Goal: Task Accomplishment & Management: Manage account settings

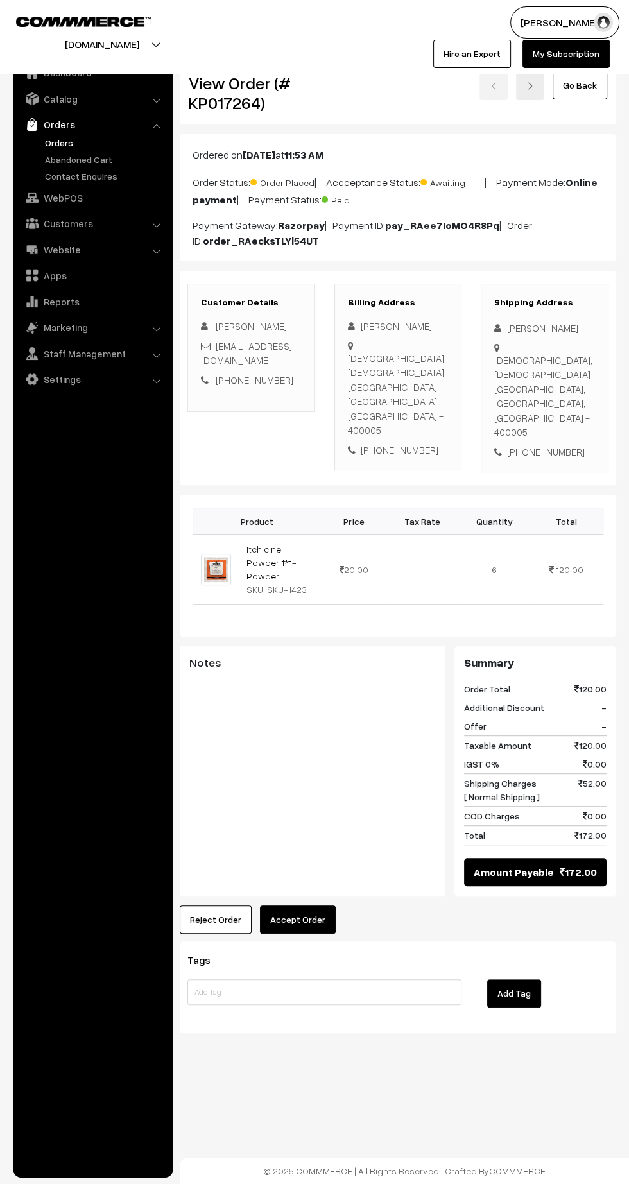
click at [314, 906] on button "Accept Order" at bounding box center [298, 920] width 76 height 28
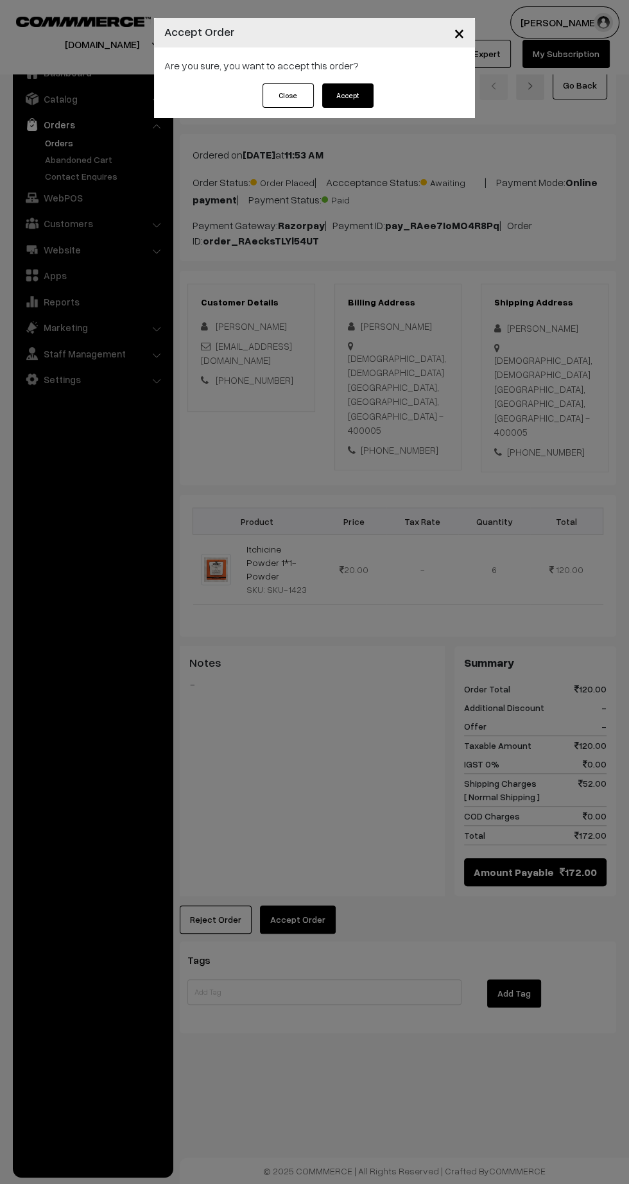
click at [365, 94] on button "Accept" at bounding box center [347, 95] width 51 height 24
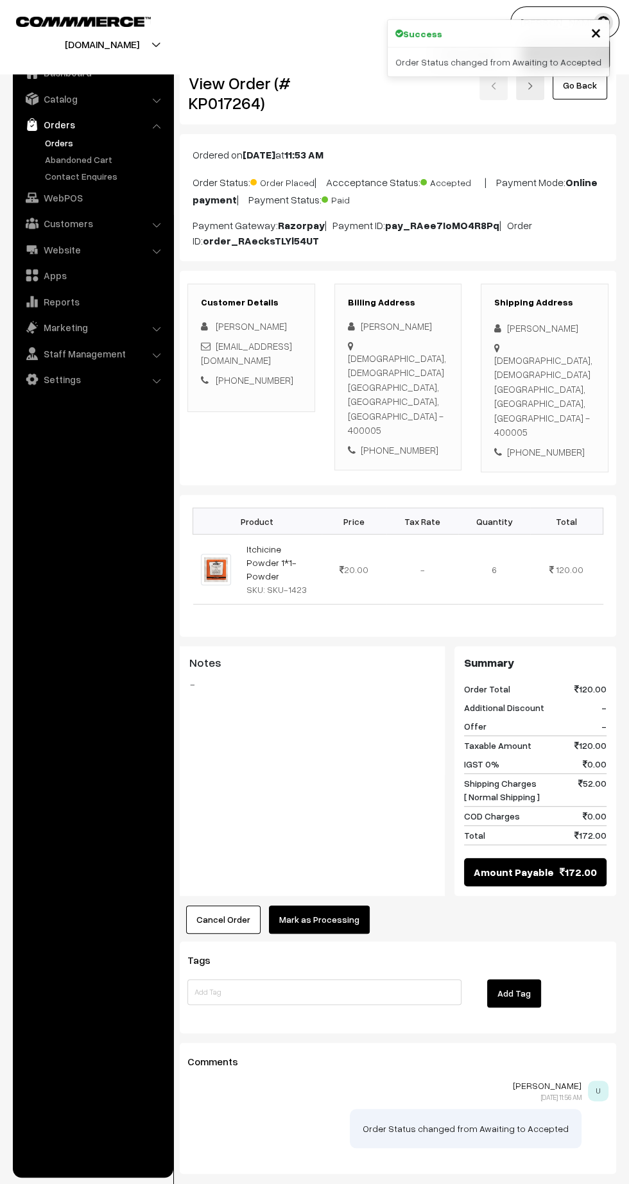
click at [336, 906] on button "Mark as Processing" at bounding box center [319, 920] width 101 height 28
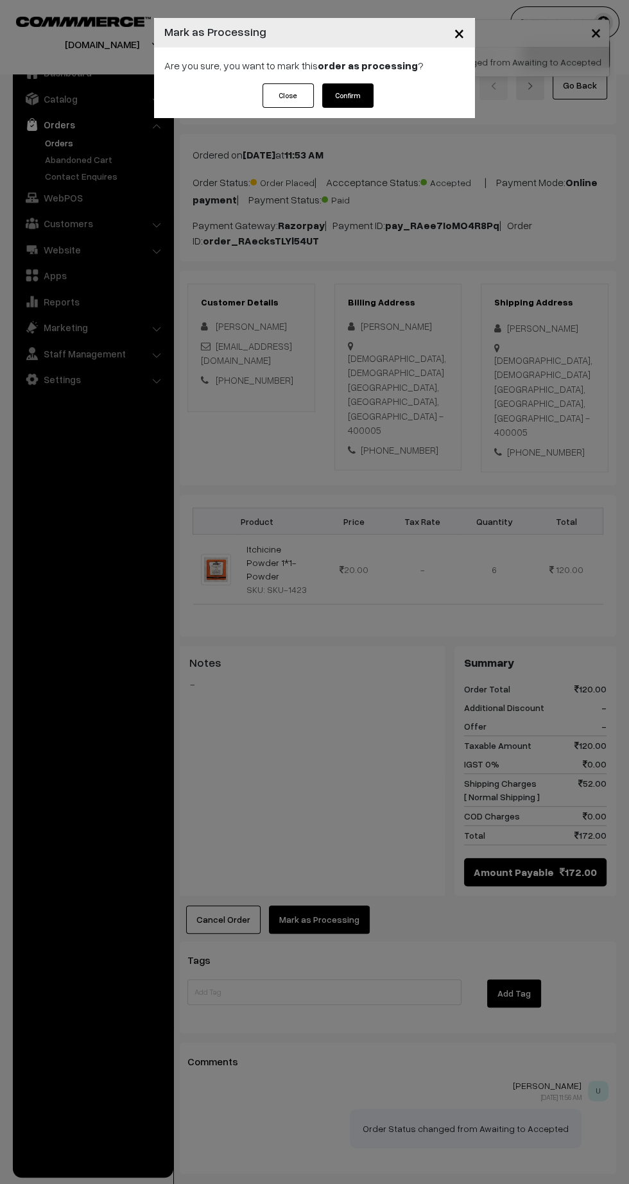
click at [355, 89] on button "Confirm" at bounding box center [347, 95] width 51 height 24
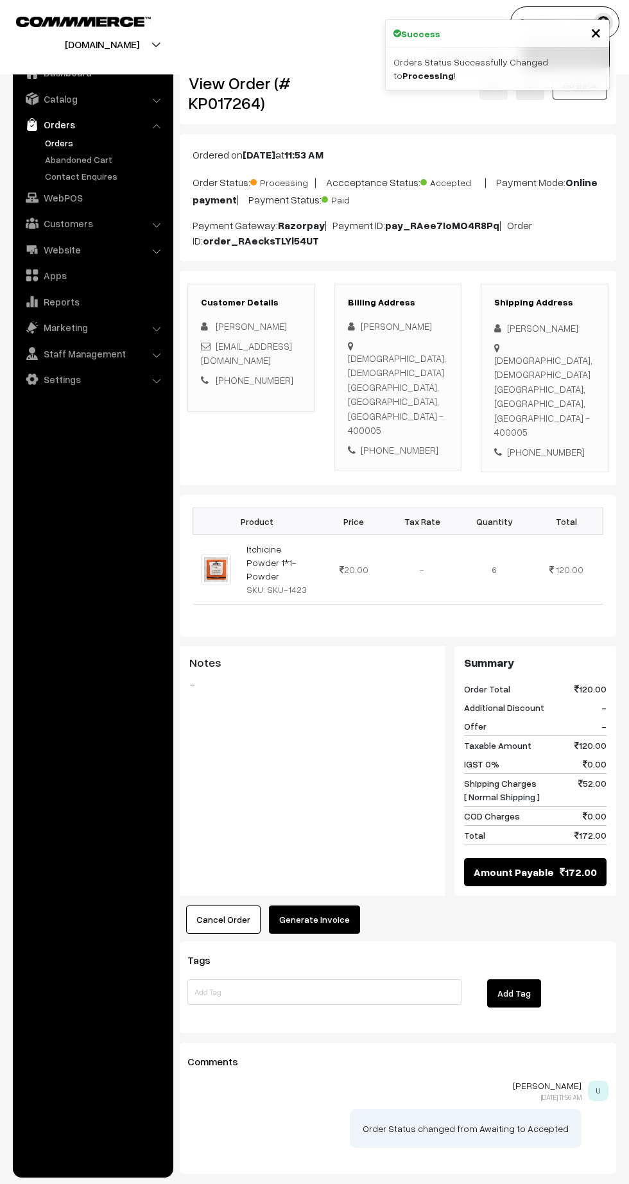
click at [334, 906] on button "Generate Invoice" at bounding box center [314, 920] width 91 height 28
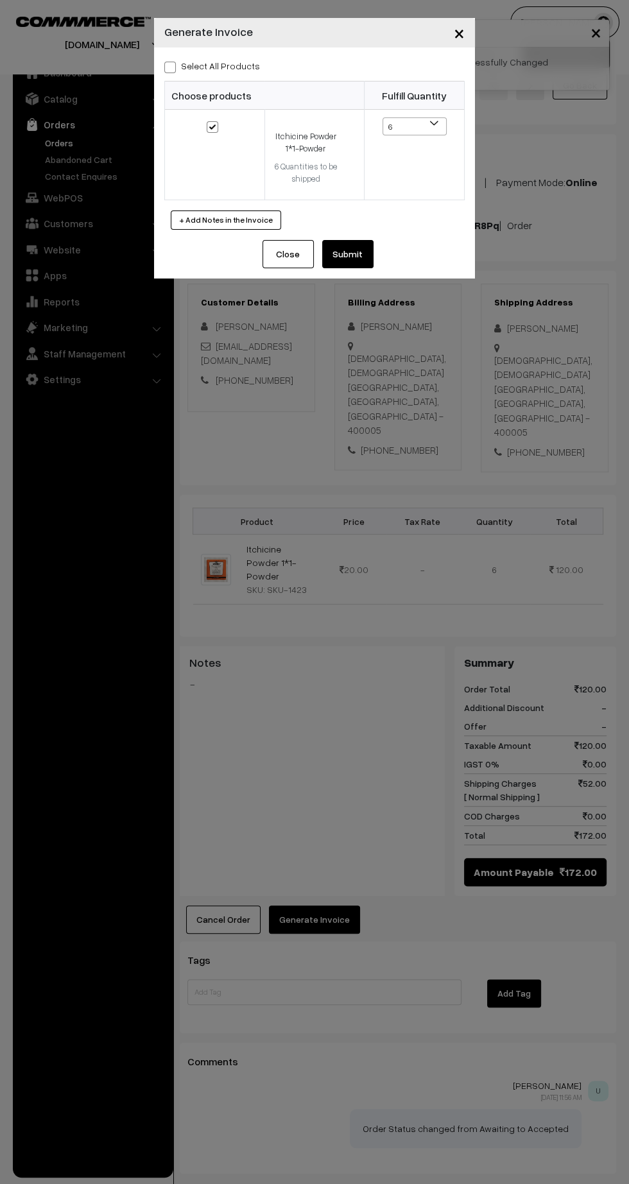
click at [369, 257] on button "Submit" at bounding box center [347, 254] width 51 height 28
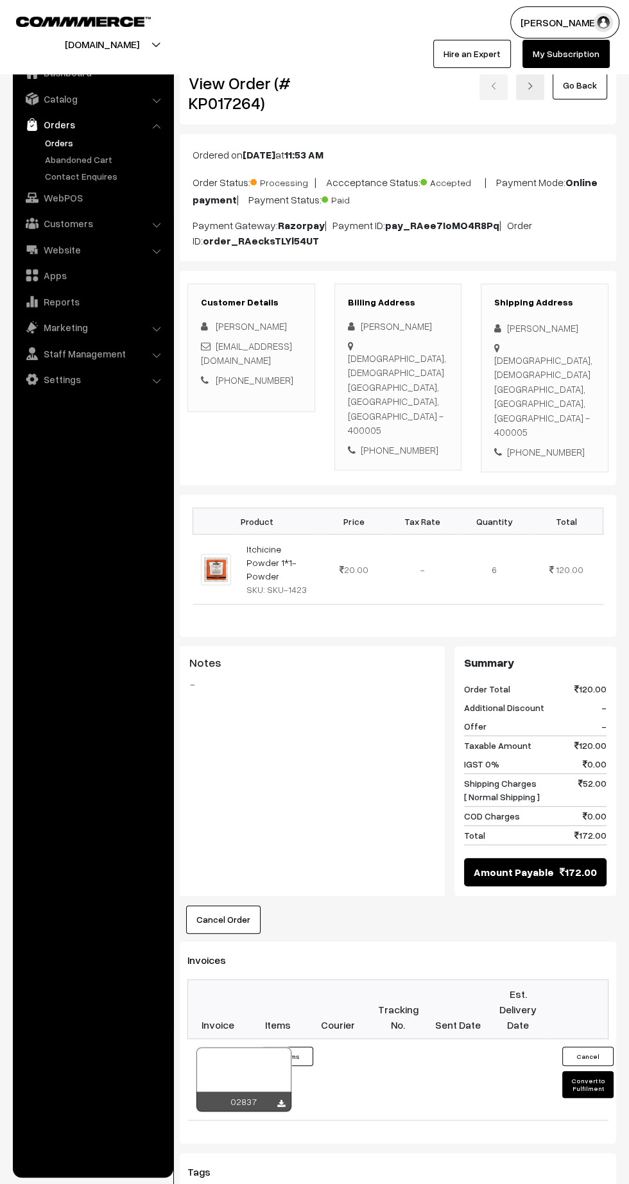
click at [279, 1100] on icon at bounding box center [281, 1104] width 8 height 8
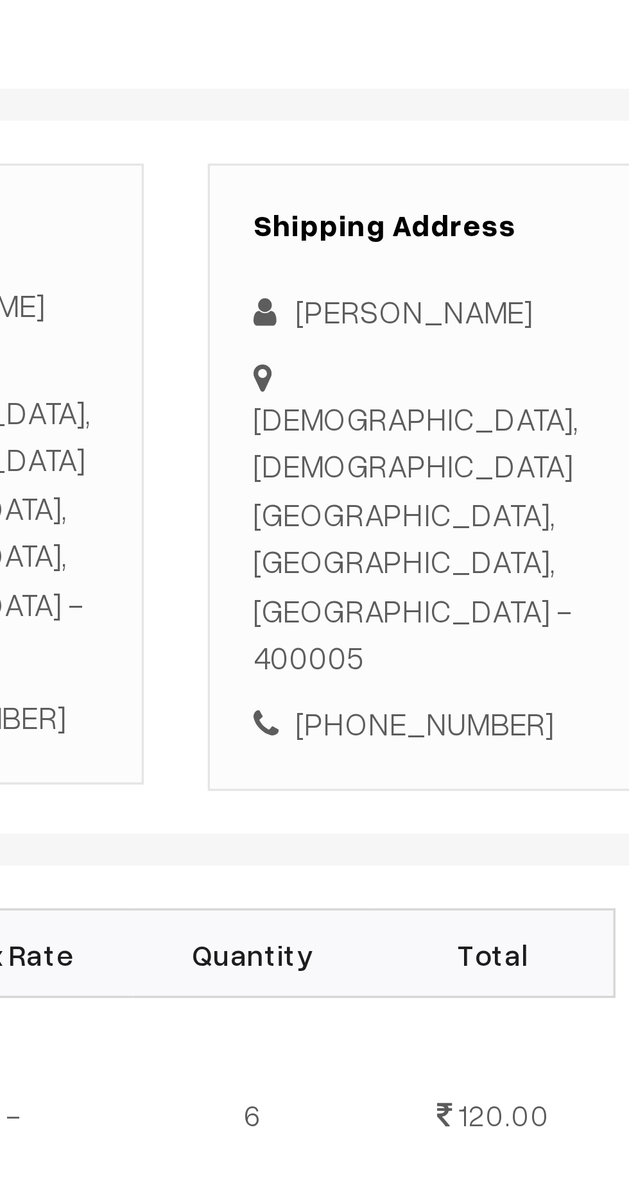
scroll to position [4, 0]
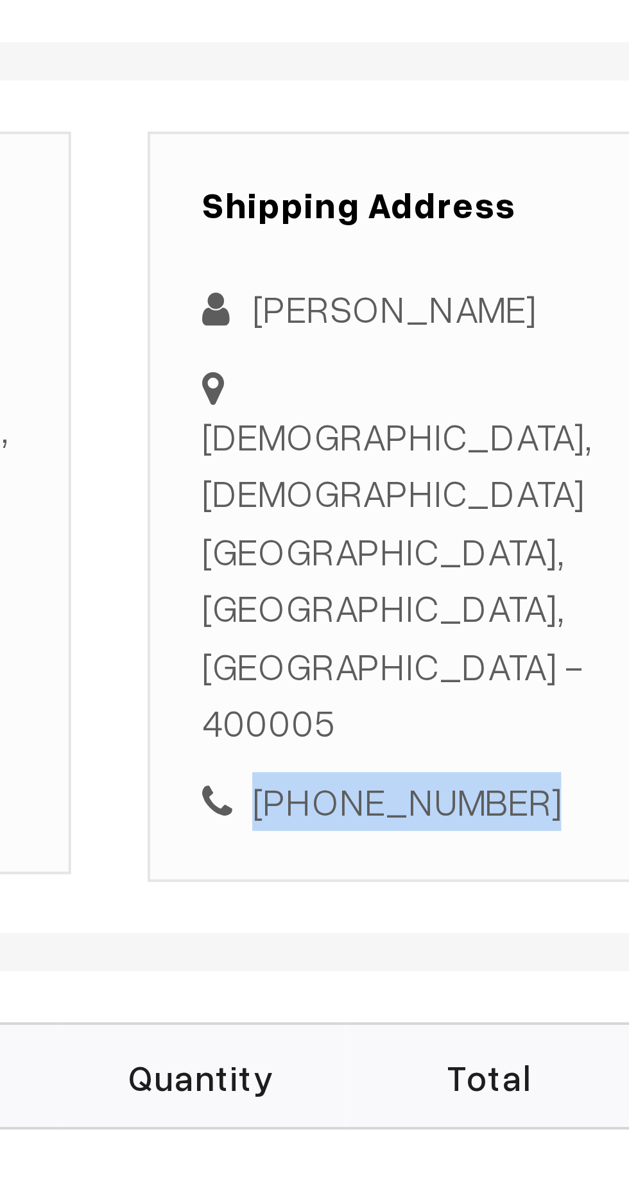
click at [552, 441] on div "[PHONE_NUMBER]" at bounding box center [544, 448] width 101 height 15
copy div "9326866870"
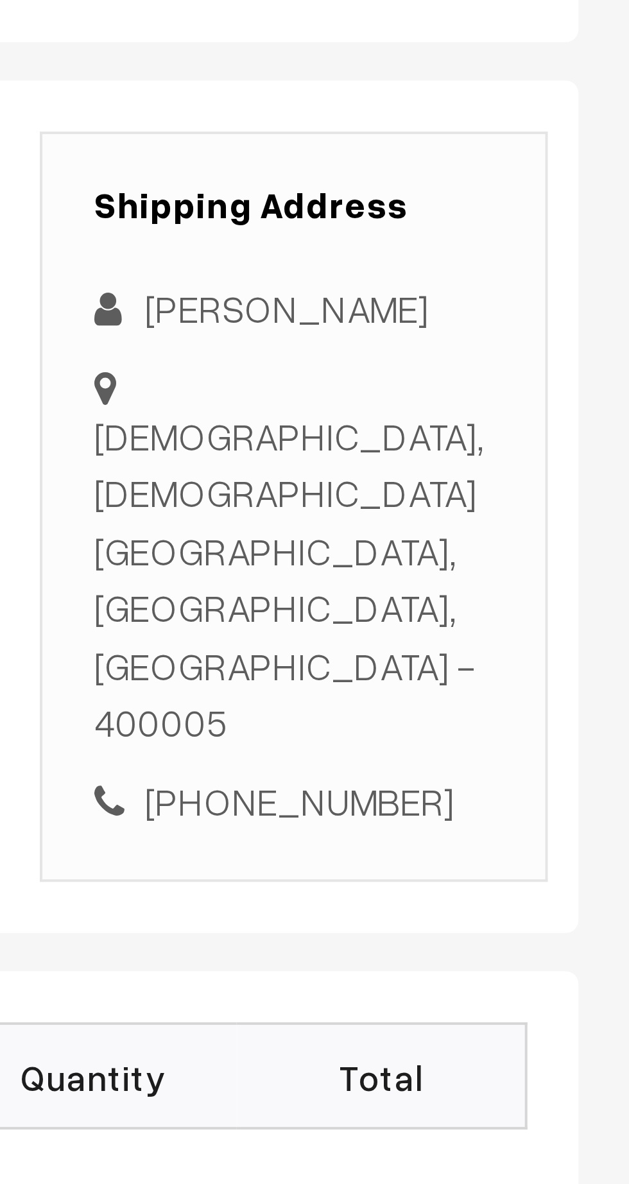
copy div "RC Church, Ashwini hospital RC Church Maharashtra, Maharashtra, India - 400005"
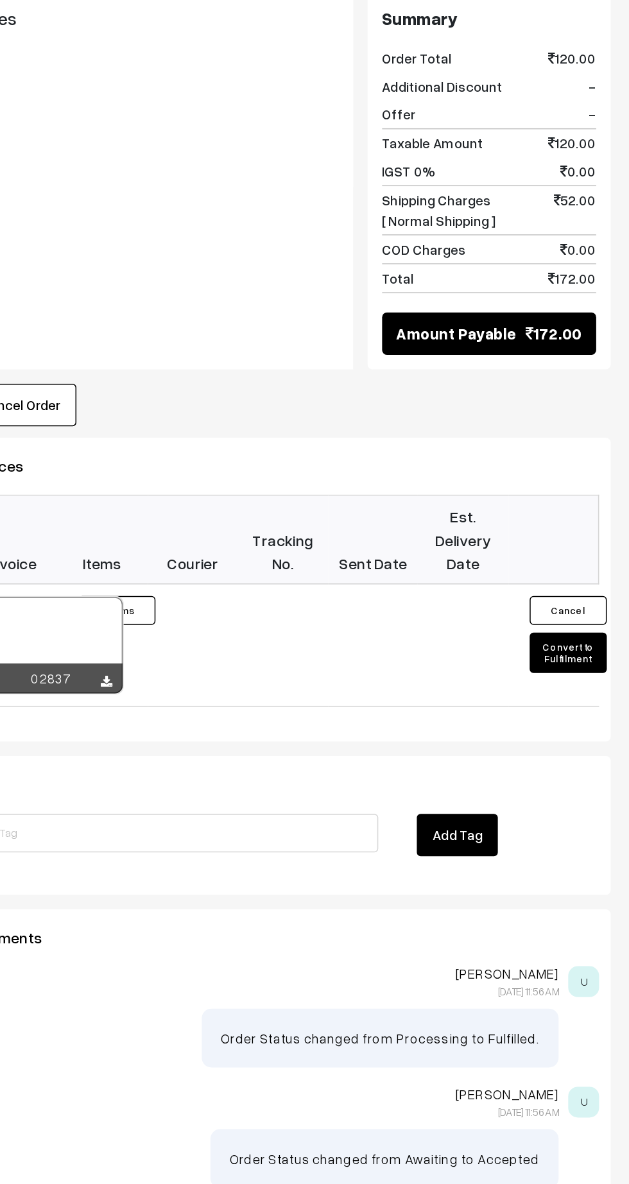
scroll to position [332, 0]
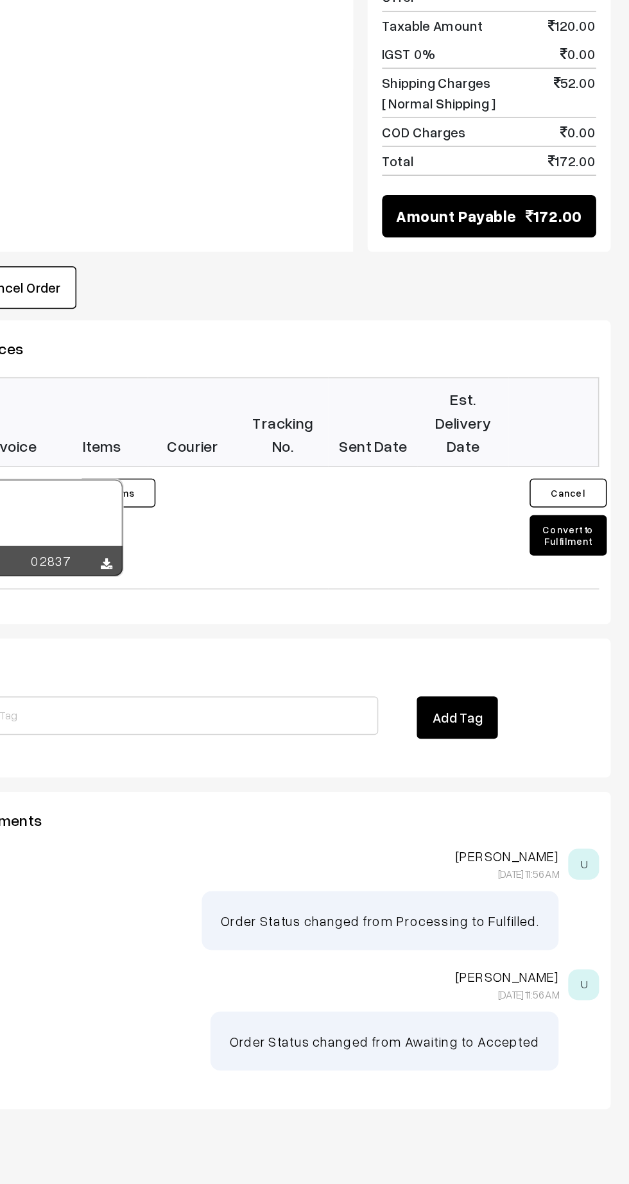
click at [598, 739] on button "Convert to Fulfilment" at bounding box center [587, 752] width 51 height 27
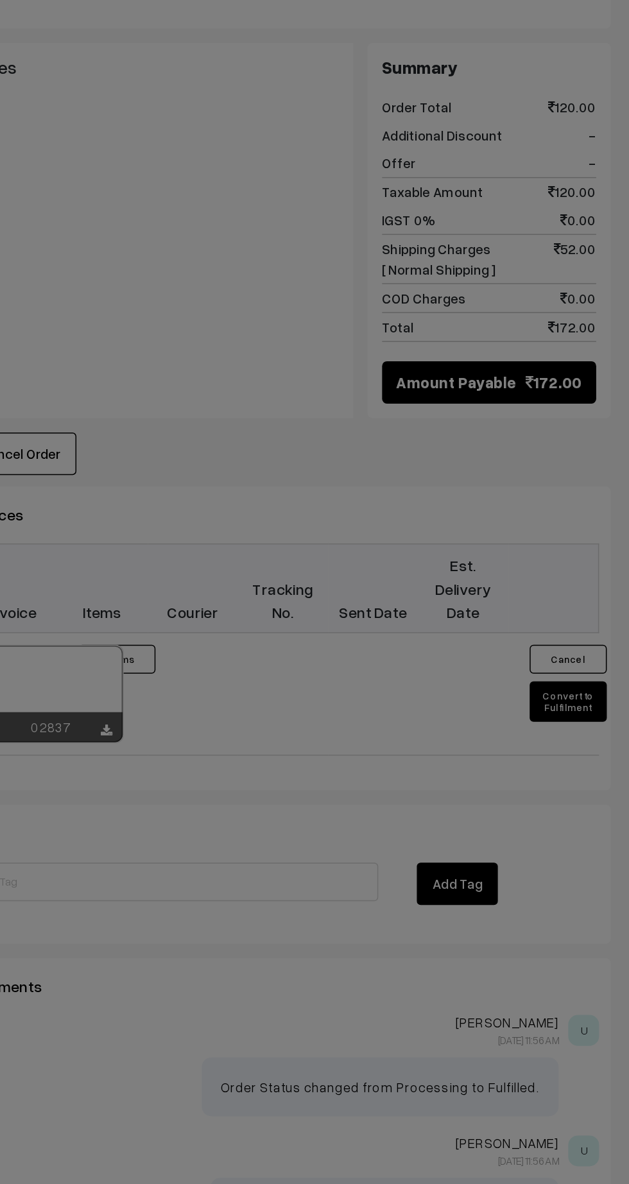
scroll to position [332, 0]
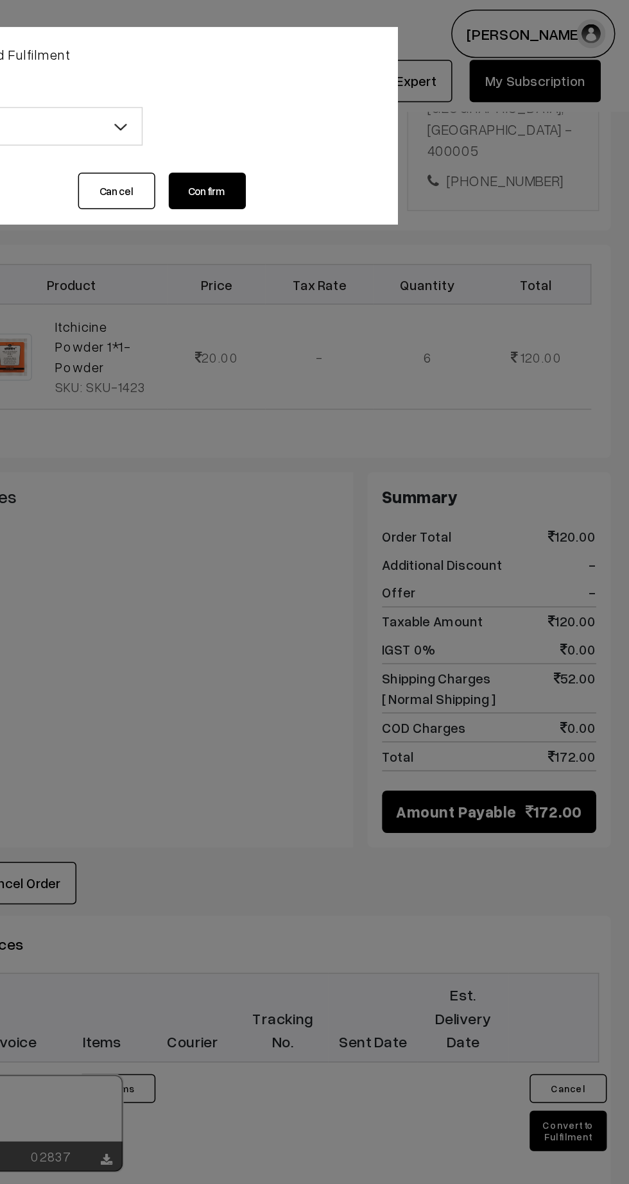
click at [289, 92] on span at bounding box center [295, 88] width 13 height 32
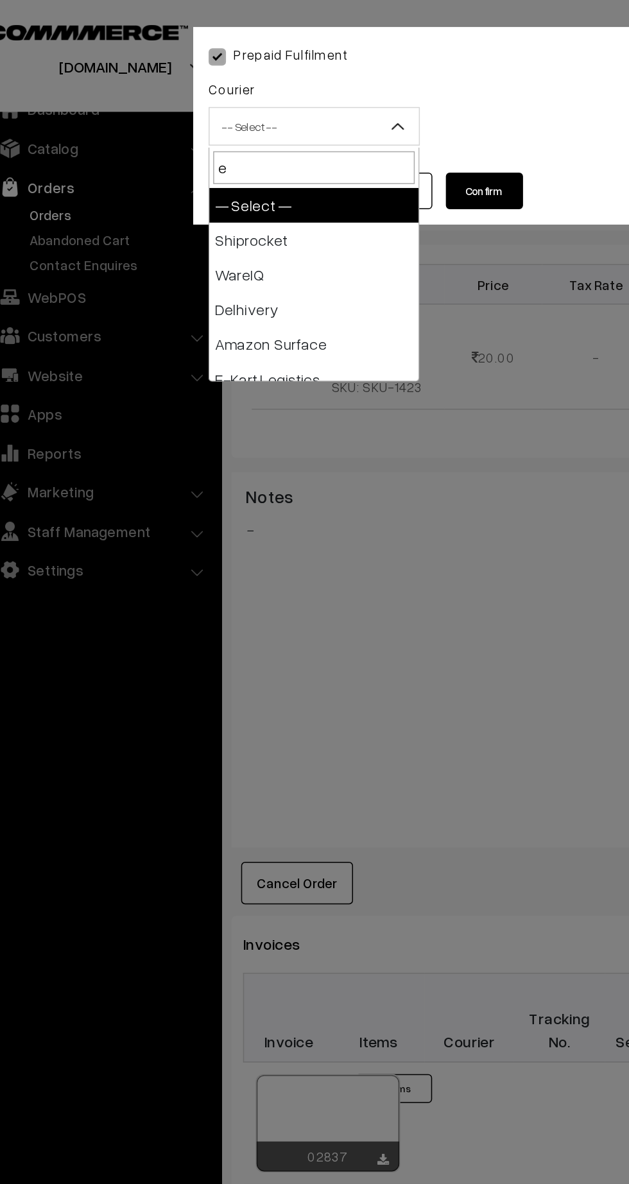
type input "e-"
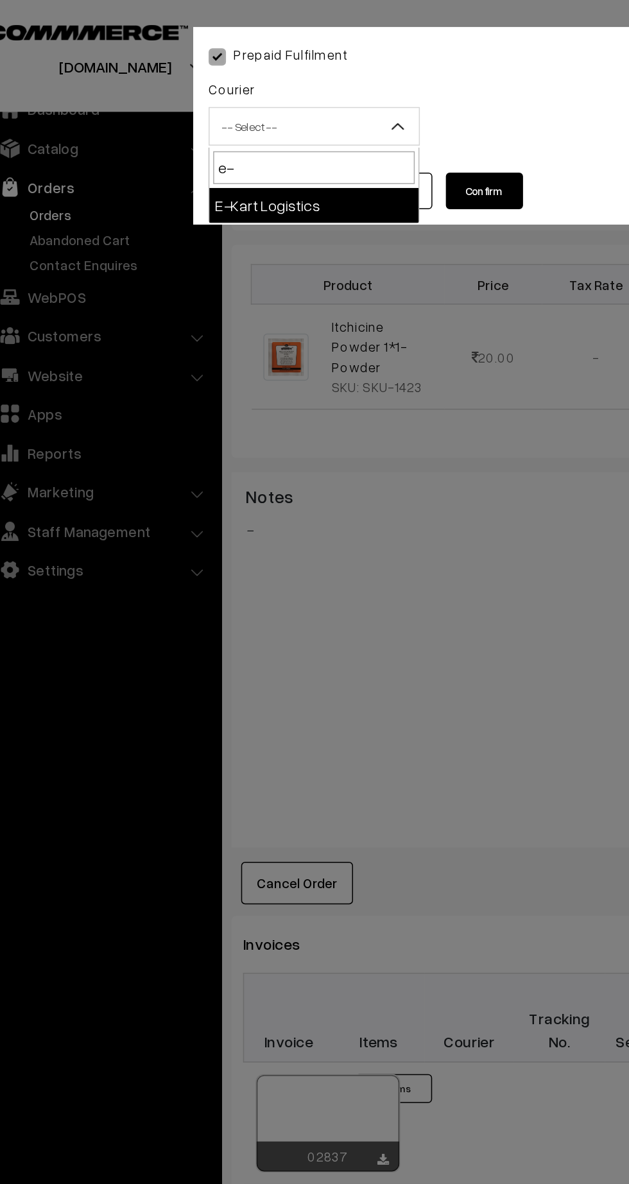
select select "6"
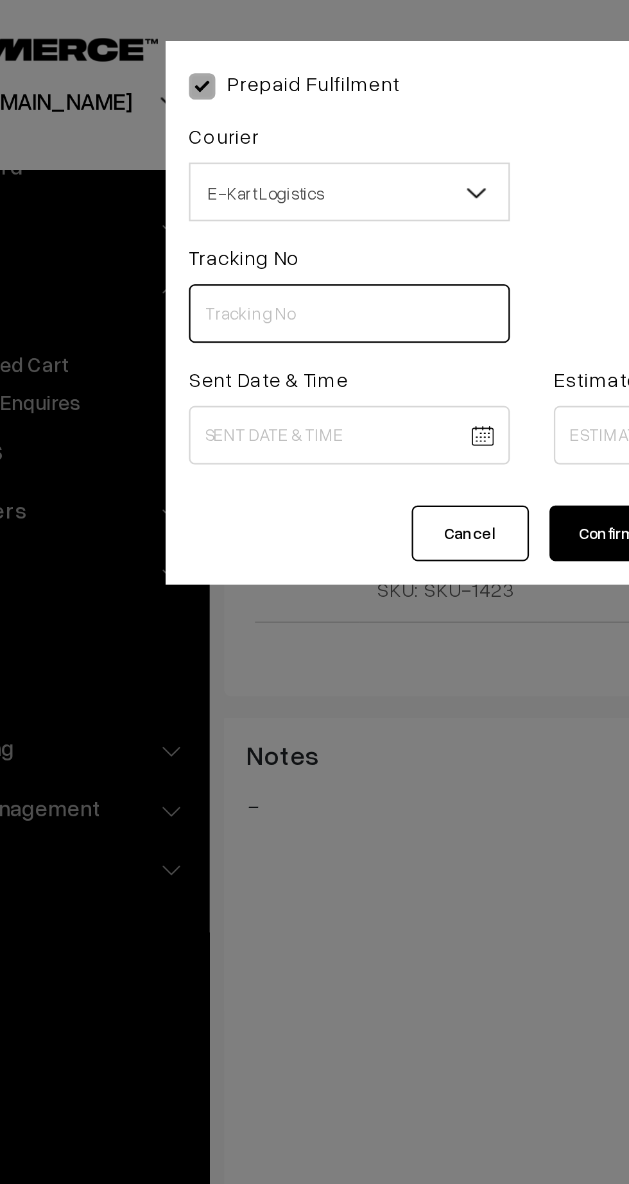
paste input "PAXP9000215280"
type input "PAXP9000215280"
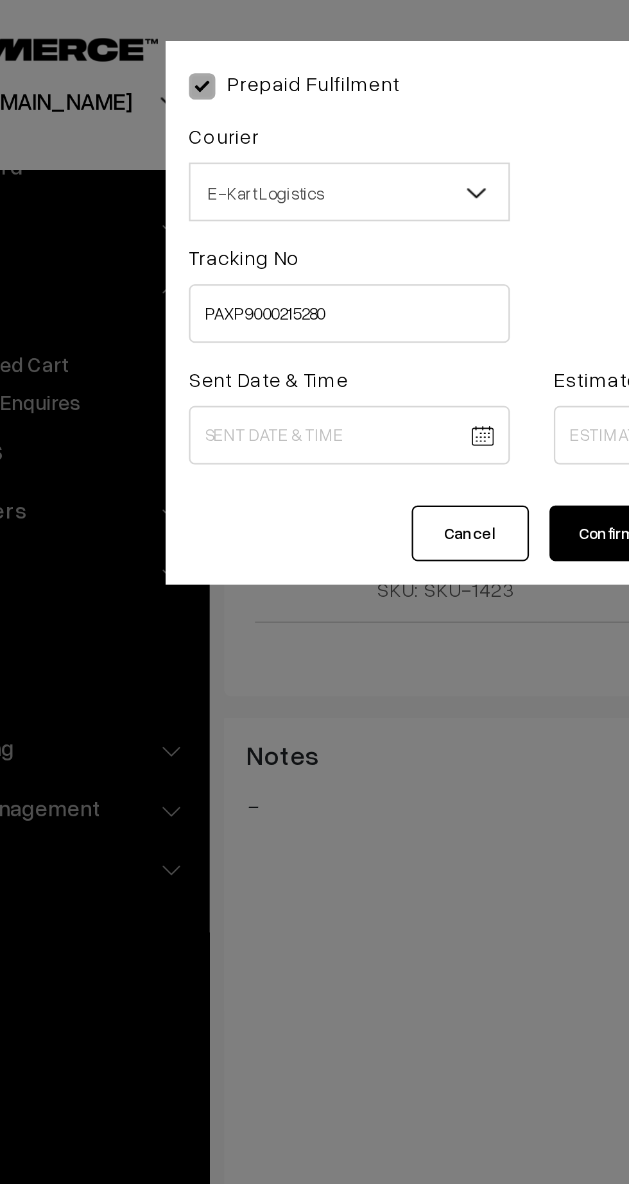
click at [239, 193] on body "Thank you for showing interest. Our team will call you shortly. Close kirtiphar…" at bounding box center [314, 443] width 629 height 1550
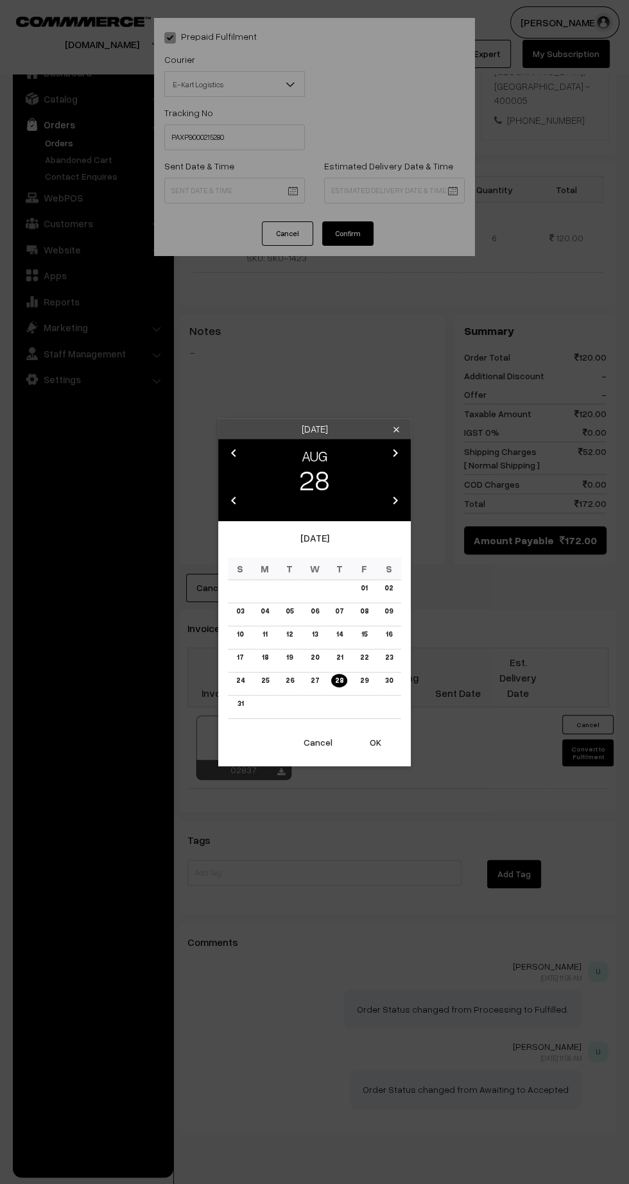
click at [388, 750] on button "OK" at bounding box center [375, 742] width 51 height 28
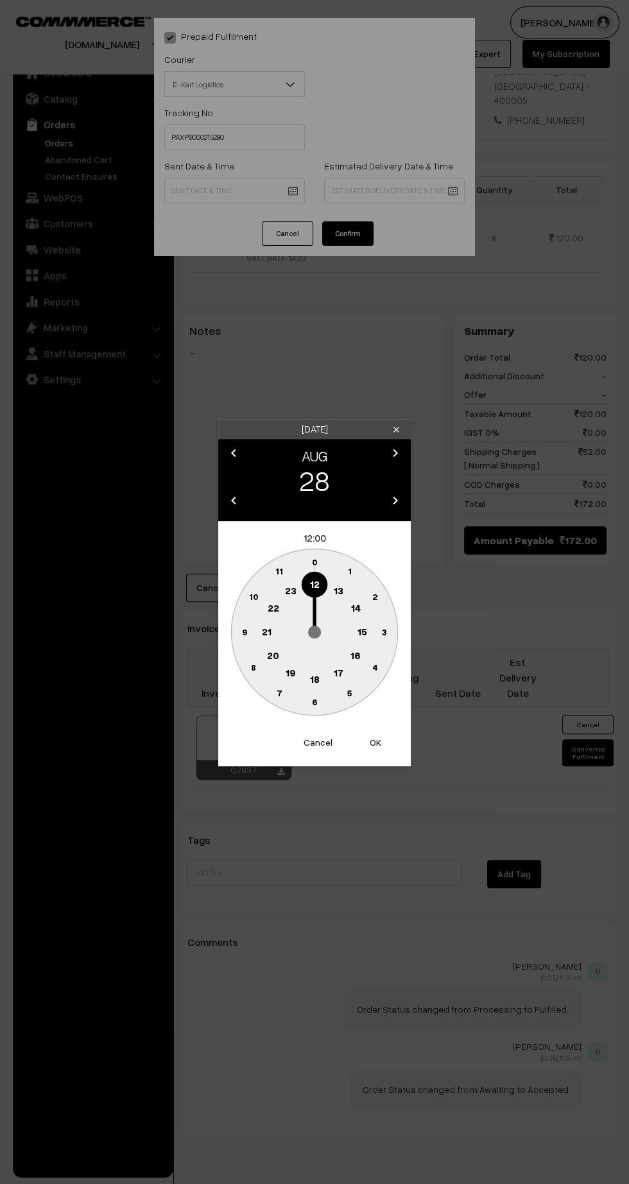
click at [388, 743] on button "OK" at bounding box center [375, 742] width 51 height 28
click at [243, 638] on circle at bounding box center [244, 632] width 26 height 26
type input "28-08-2025 12:45"
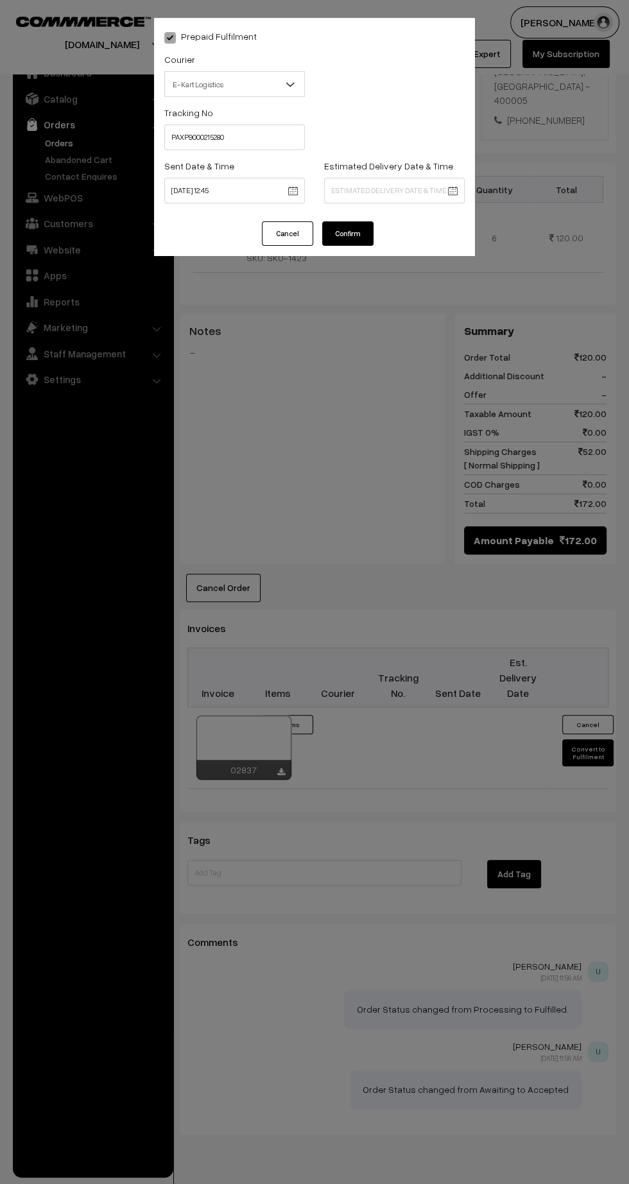
click at [436, 192] on body "Thank you for showing interest. Our team will call you shortly. Close kirtiphar…" at bounding box center [314, 443] width 629 height 1550
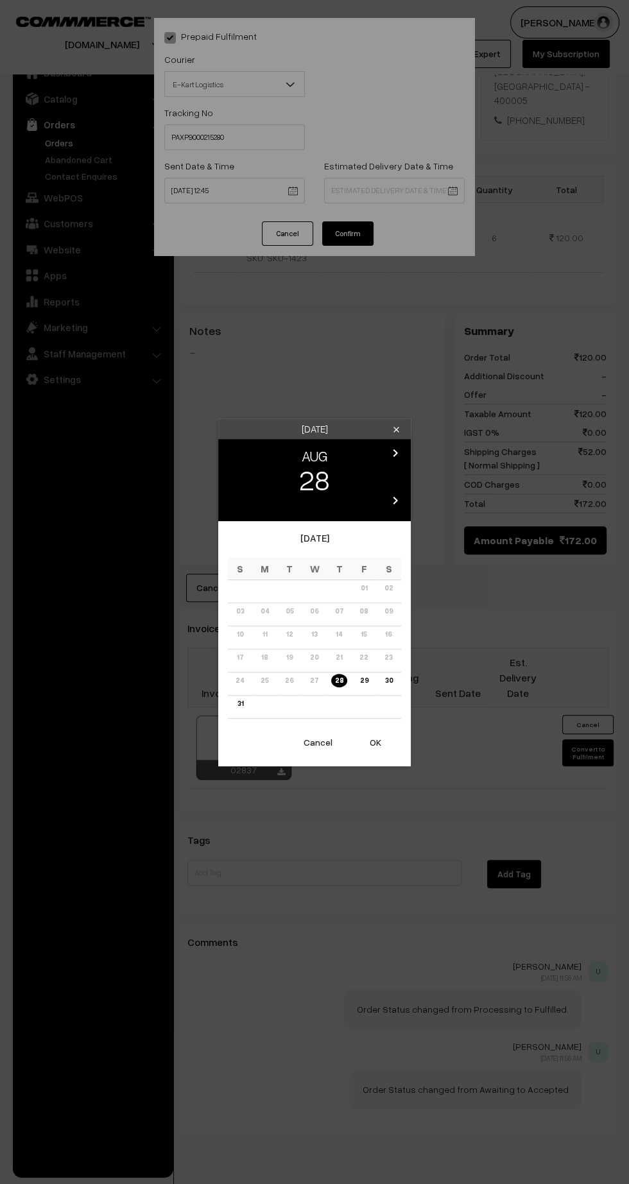
click at [463, 194] on div "Thursday clear chevron_left AUG chevron_right 28 chevron_left 2025 chevron_righ…" at bounding box center [314, 592] width 629 height 1184
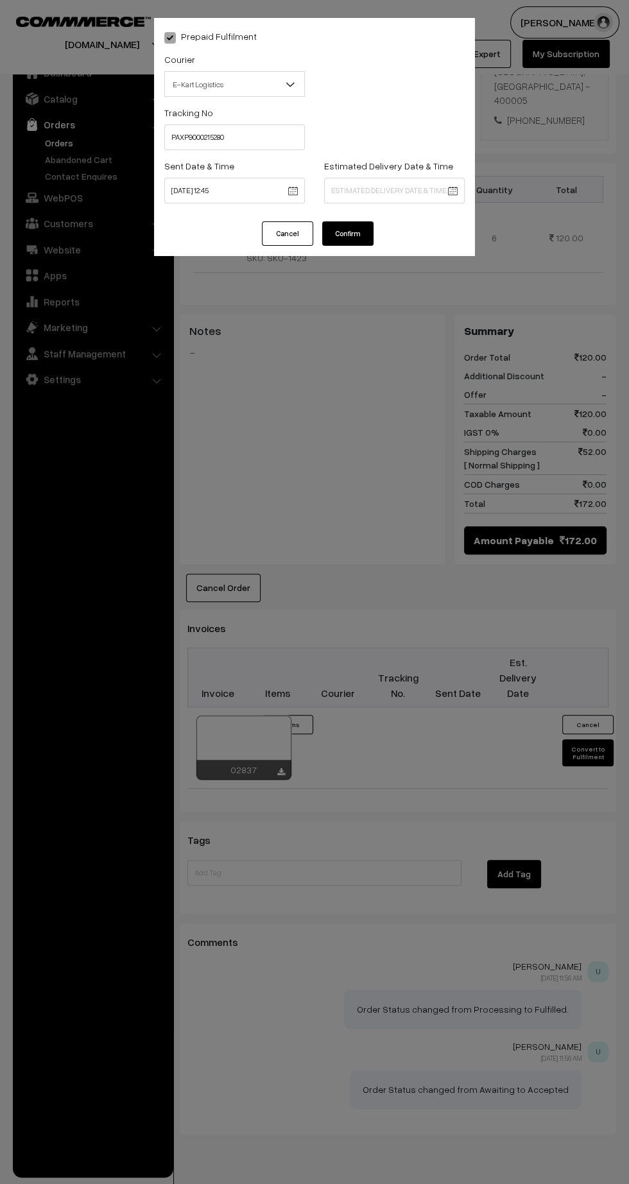
click at [403, 194] on body "Thank you for showing interest. Our team will call you shortly. Close kirtiphar…" at bounding box center [314, 443] width 629 height 1550
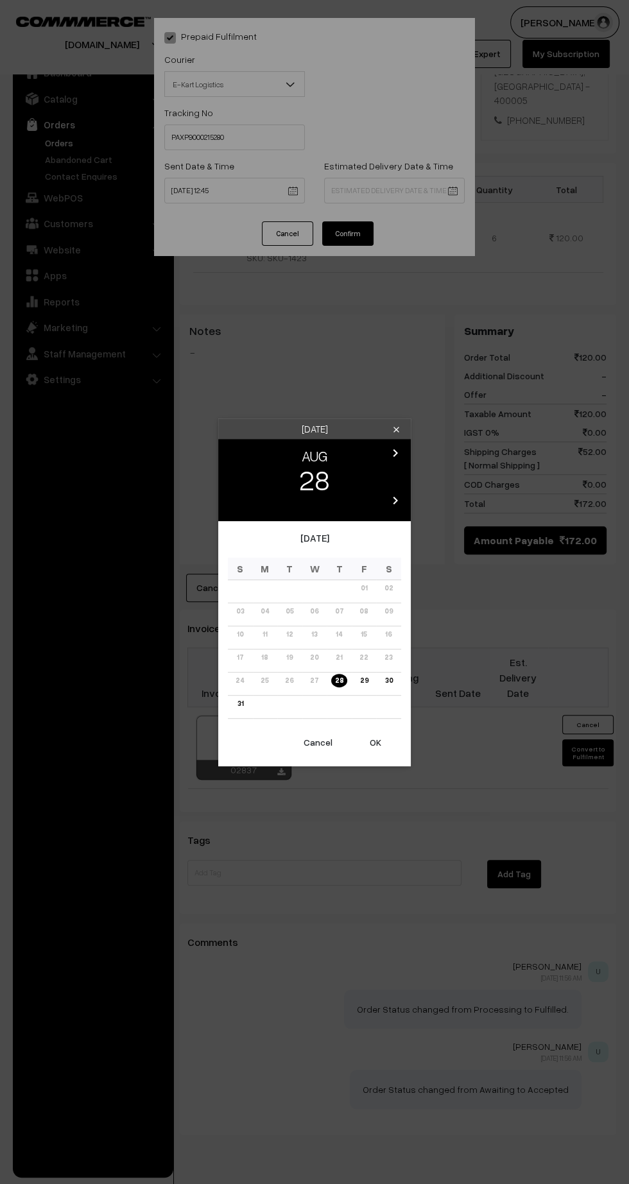
click at [399, 453] on icon "chevron_right" at bounding box center [395, 452] width 15 height 15
click at [314, 588] on link "03" at bounding box center [314, 587] width 15 height 13
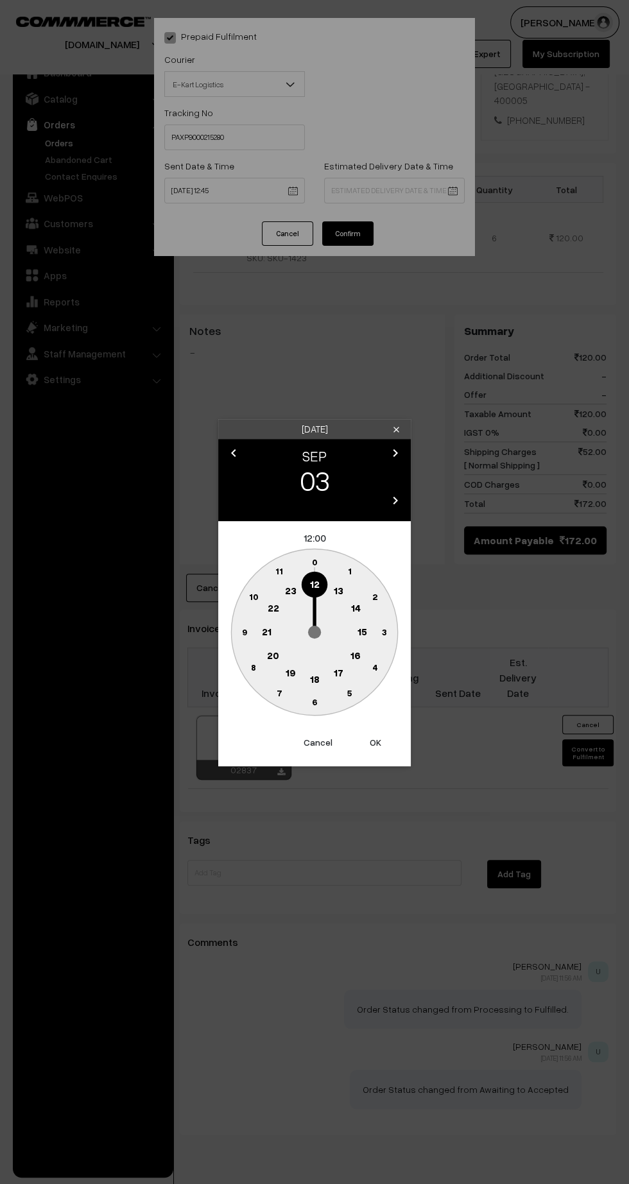
click at [263, 635] on text "21" at bounding box center [267, 631] width 10 height 12
click at [320, 709] on circle at bounding box center [315, 702] width 26 height 26
type input "03-09-2025 21:30"
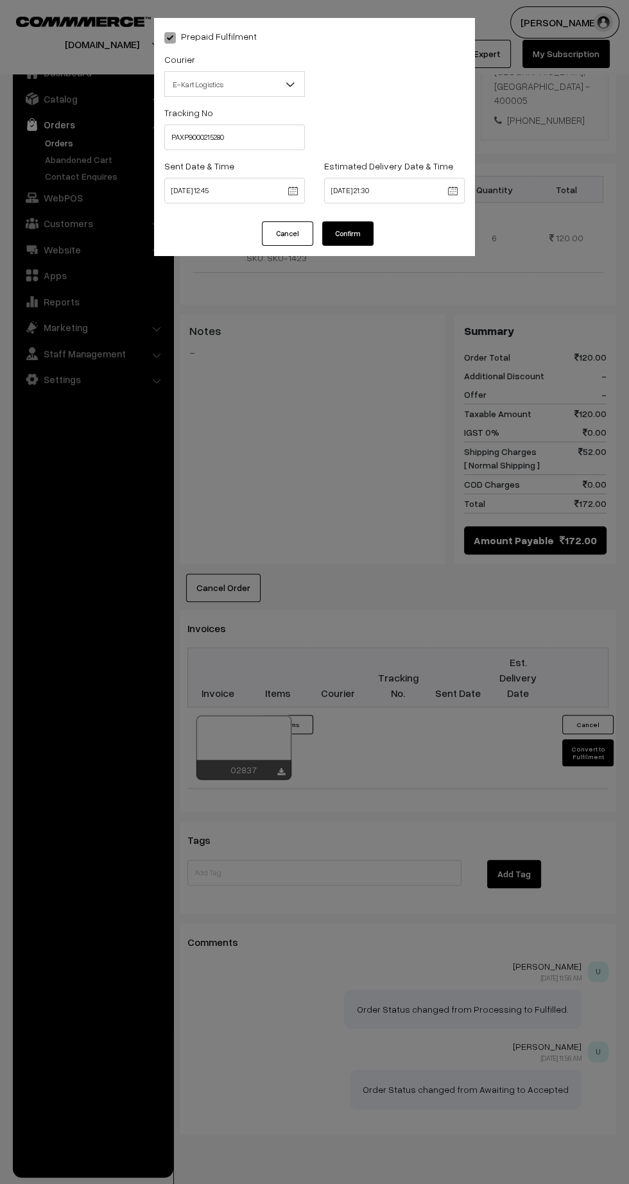
click at [370, 229] on button "Confirm" at bounding box center [347, 233] width 51 height 24
